Goal: Task Accomplishment & Management: Manage account settings

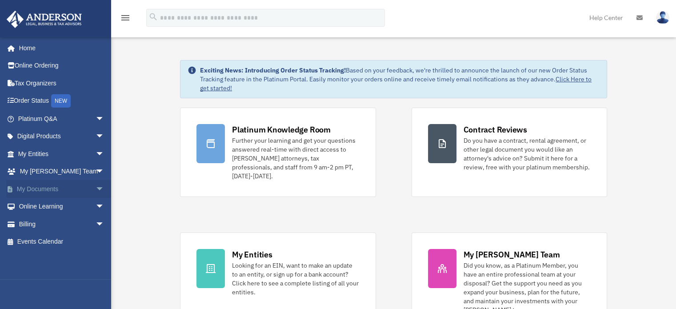
click at [36, 187] on link "My Documents arrow_drop_down" at bounding box center [61, 189] width 111 height 18
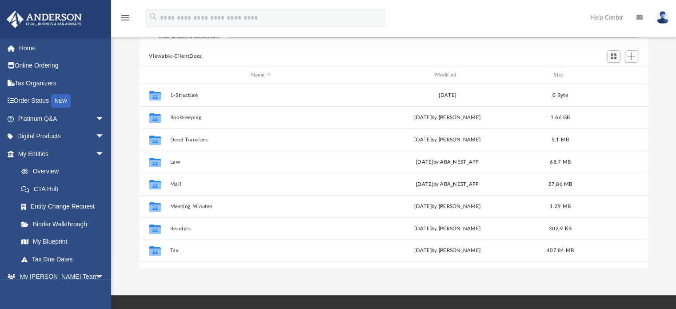
scroll to position [71, 0]
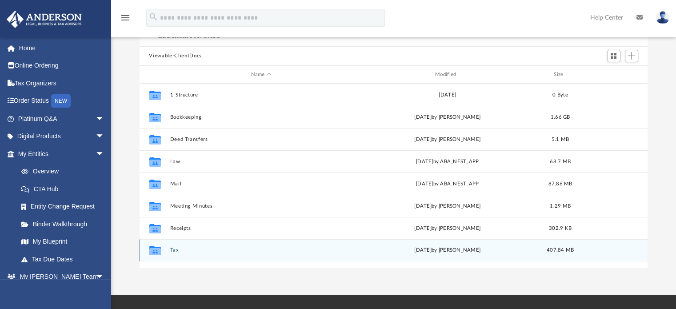
click at [177, 251] on button "Tax" at bounding box center [261, 250] width 182 height 6
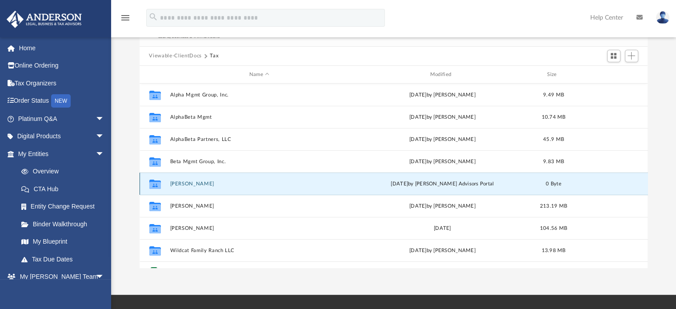
click at [185, 183] on button "Hill, Jonathan" at bounding box center [259, 184] width 179 height 6
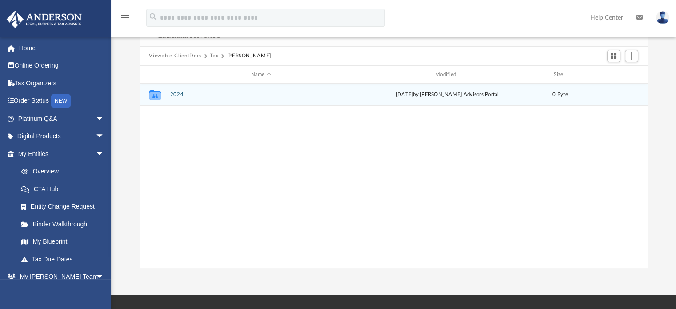
click at [178, 92] on button "2024" at bounding box center [261, 95] width 182 height 6
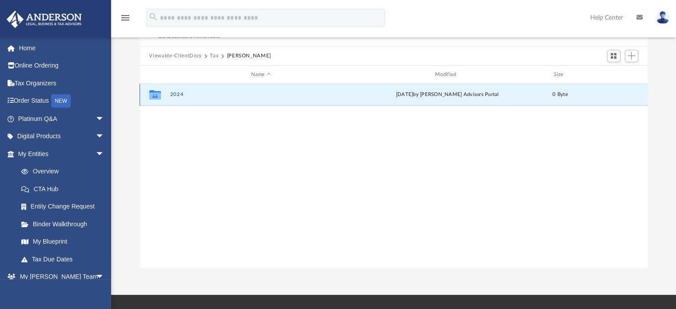
click at [178, 92] on button "2024" at bounding box center [261, 95] width 182 height 6
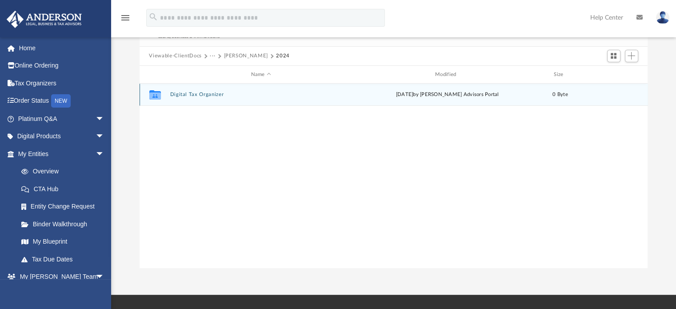
click at [209, 94] on button "Digital Tax Organizer" at bounding box center [261, 95] width 182 height 6
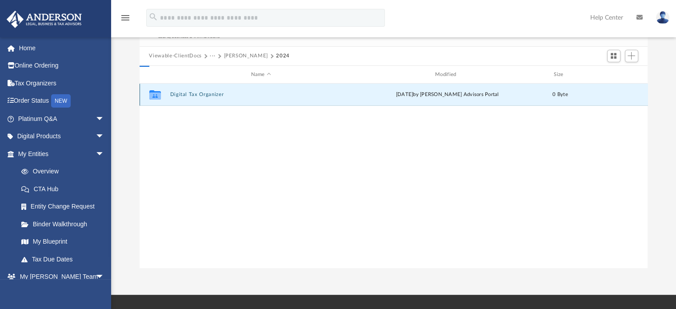
click at [209, 94] on button "Digital Tax Organizer" at bounding box center [261, 95] width 182 height 6
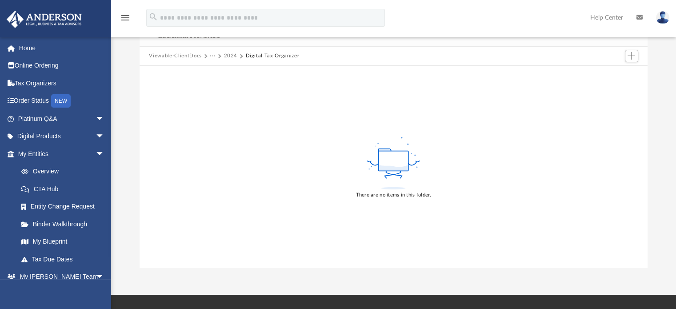
click at [230, 55] on button "2024" at bounding box center [230, 56] width 14 height 8
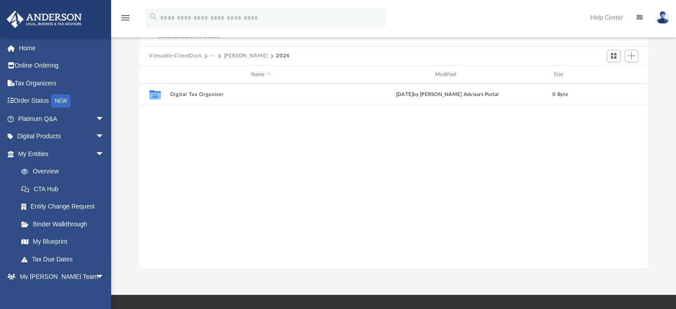
scroll to position [195, 501]
click at [180, 53] on button "Viewable-ClientDocs" at bounding box center [175, 56] width 52 height 8
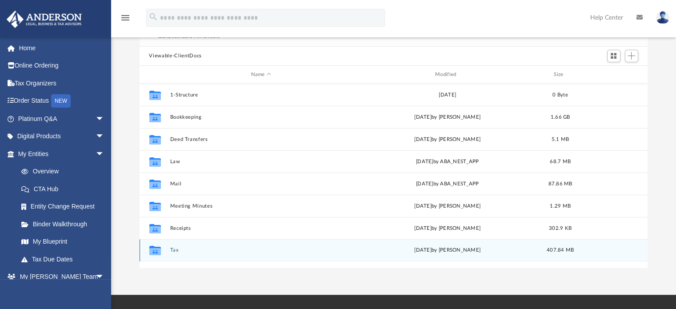
click at [174, 249] on button "Tax" at bounding box center [261, 250] width 182 height 6
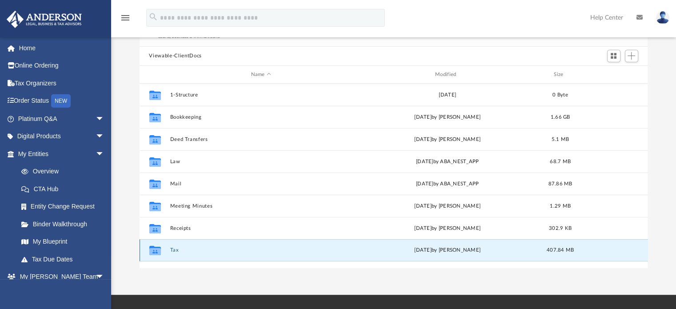
click at [174, 249] on button "Tax" at bounding box center [261, 250] width 182 height 6
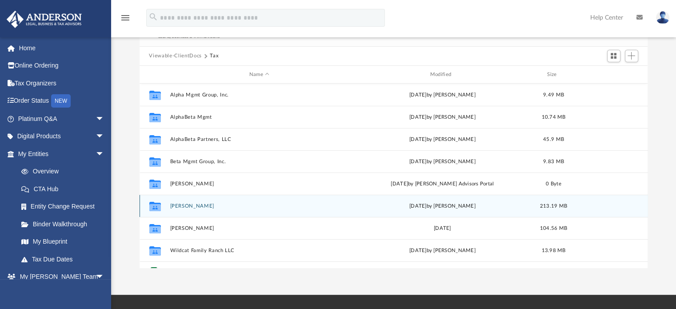
click at [195, 207] on button "Hill, Jonathon" at bounding box center [259, 206] width 179 height 6
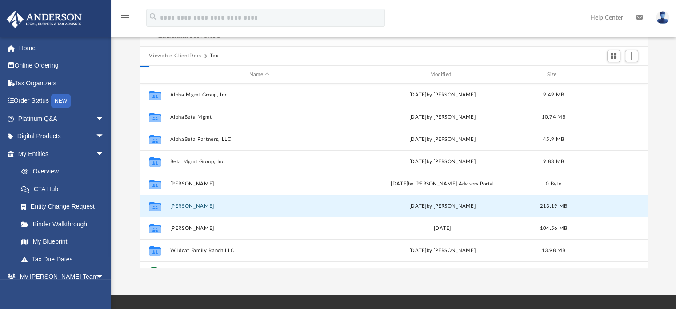
click at [195, 207] on button "Hill, Jonathon" at bounding box center [259, 206] width 179 height 6
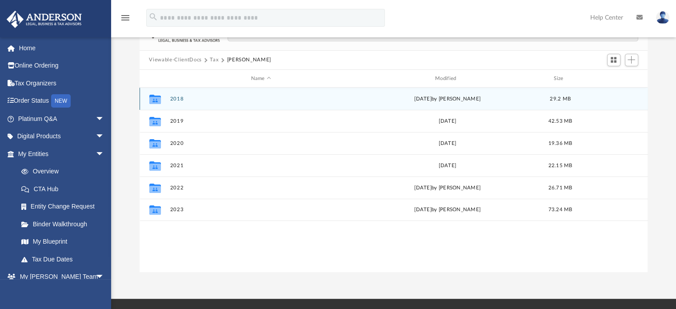
scroll to position [68, 0]
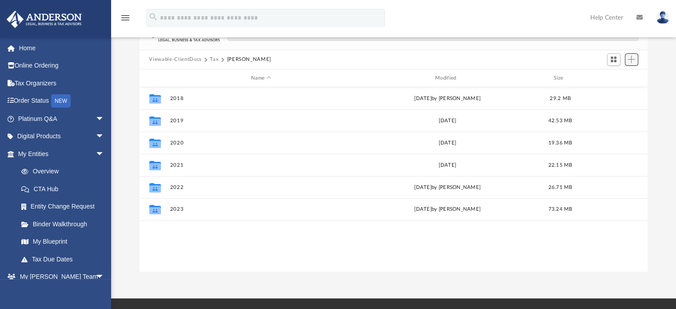
click at [633, 60] on span "Add" at bounding box center [631, 60] width 8 height 8
click at [614, 89] on li "New Folder" at bounding box center [618, 91] width 28 height 9
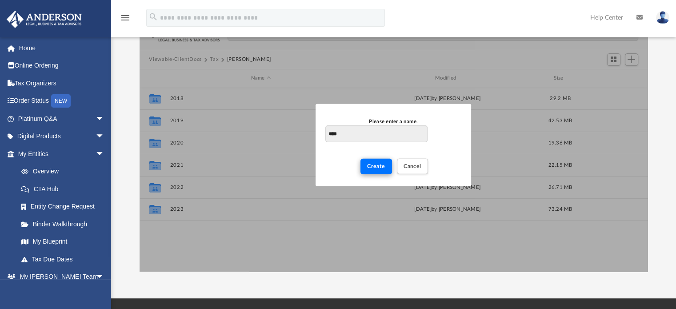
type input "****"
click at [379, 166] on span "Create" at bounding box center [376, 165] width 18 height 5
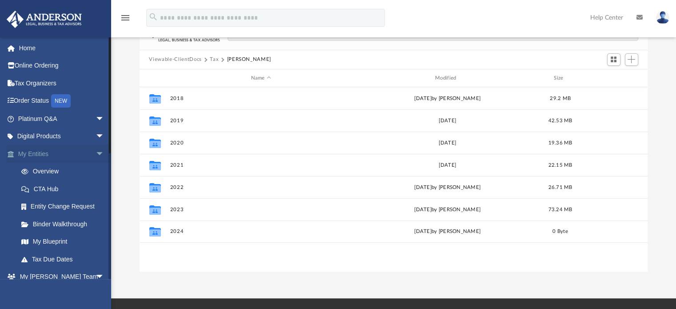
click at [95, 154] on span "arrow_drop_down" at bounding box center [104, 154] width 18 height 18
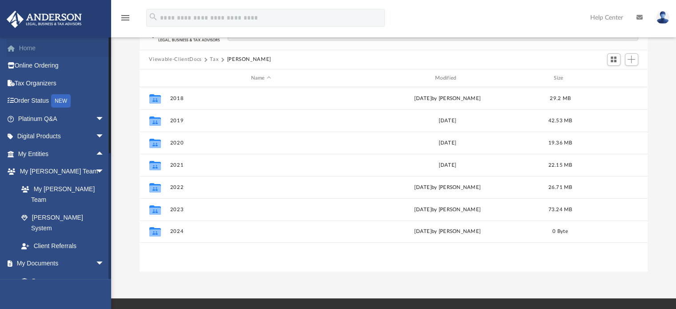
click at [18, 46] on span at bounding box center [15, 48] width 7 height 6
click at [36, 81] on link "Tax Organizers" at bounding box center [61, 83] width 111 height 18
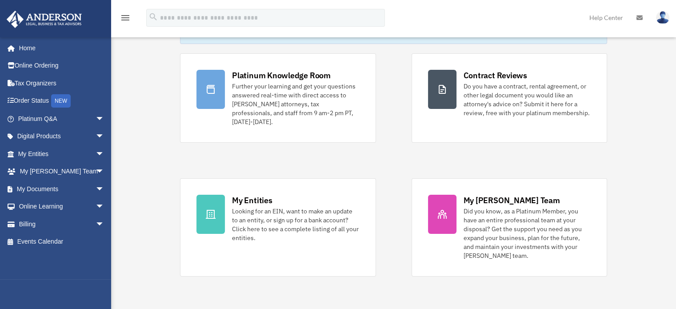
scroll to position [55, 0]
click at [43, 187] on link "My Documents arrow_drop_down" at bounding box center [61, 189] width 111 height 18
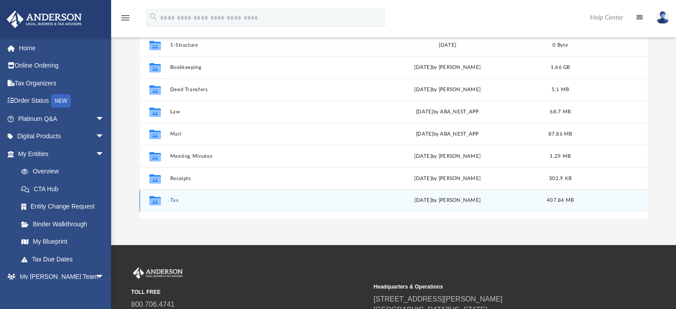
scroll to position [121, 0]
click at [173, 203] on button "Tax" at bounding box center [261, 201] width 182 height 6
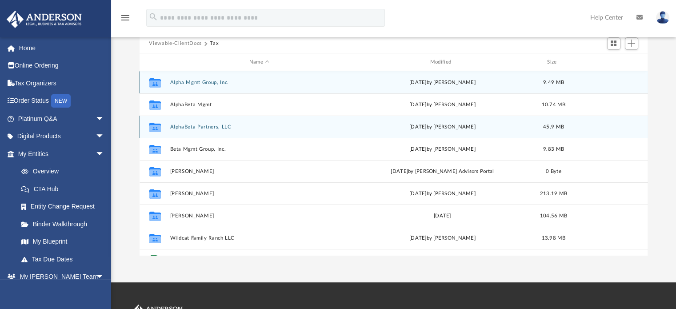
scroll to position [92, 0]
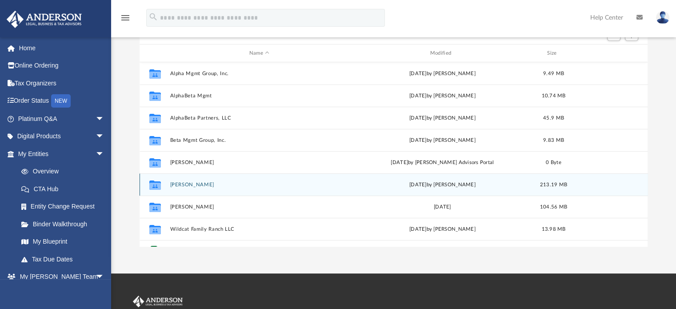
click at [193, 184] on button "[PERSON_NAME]" at bounding box center [259, 185] width 179 height 6
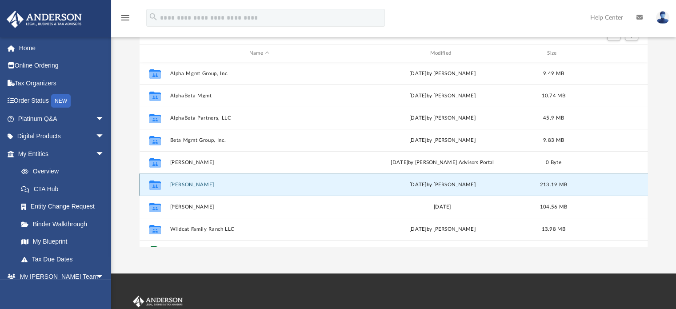
click at [193, 184] on button "[PERSON_NAME]" at bounding box center [259, 185] width 179 height 6
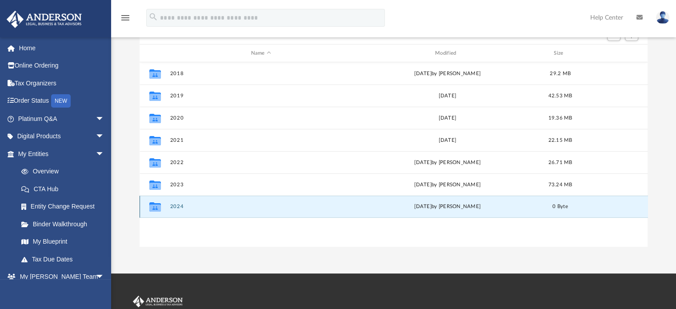
click at [172, 206] on button "2024" at bounding box center [261, 207] width 182 height 6
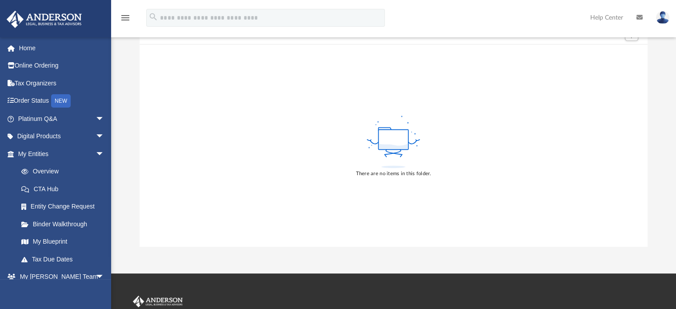
click at [406, 147] on icon at bounding box center [393, 145] width 28 height 5
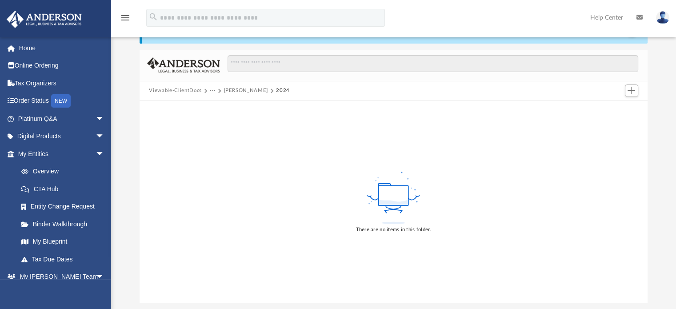
scroll to position [36, 0]
click at [632, 90] on span "Add" at bounding box center [631, 91] width 8 height 8
click at [613, 107] on li "Upload" at bounding box center [618, 108] width 28 height 9
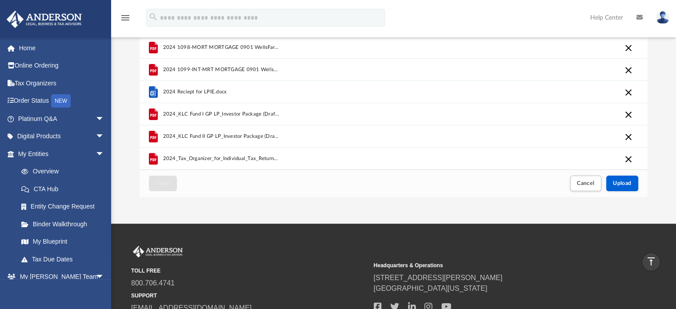
scroll to position [131, 0]
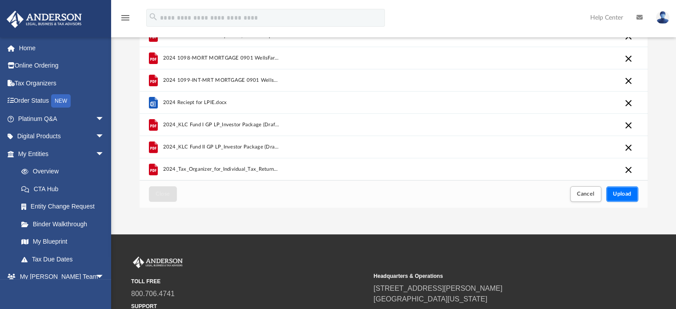
click at [629, 192] on span "Upload" at bounding box center [621, 193] width 19 height 5
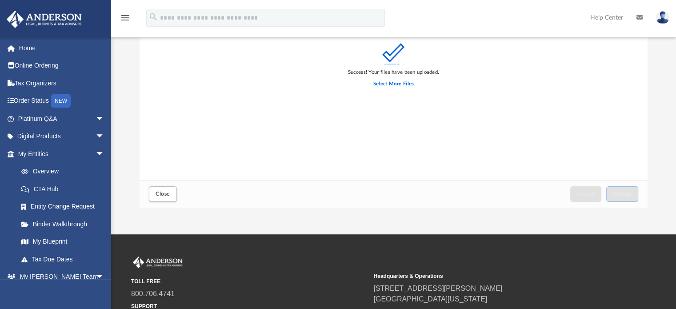
scroll to position [0, 0]
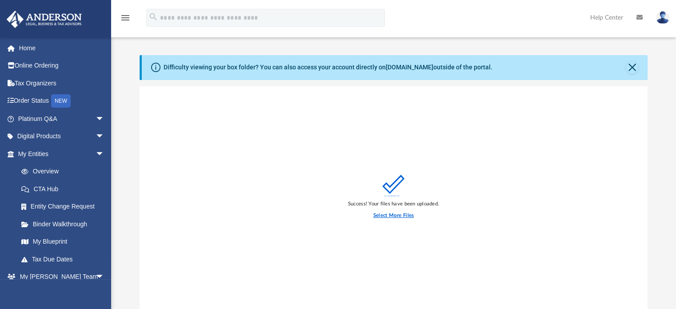
click at [391, 218] on label "Select More Files" at bounding box center [393, 215] width 40 height 8
click at [0, 0] on input "Select More Files" at bounding box center [0, 0] width 0 height 0
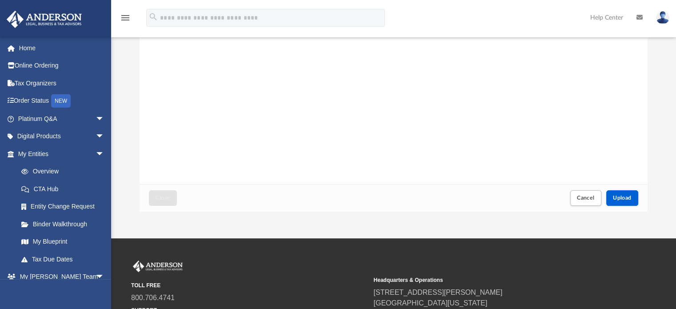
scroll to position [128, 0]
click at [628, 198] on span "Upload" at bounding box center [621, 197] width 19 height 5
